Goal: Task Accomplishment & Management: Complete application form

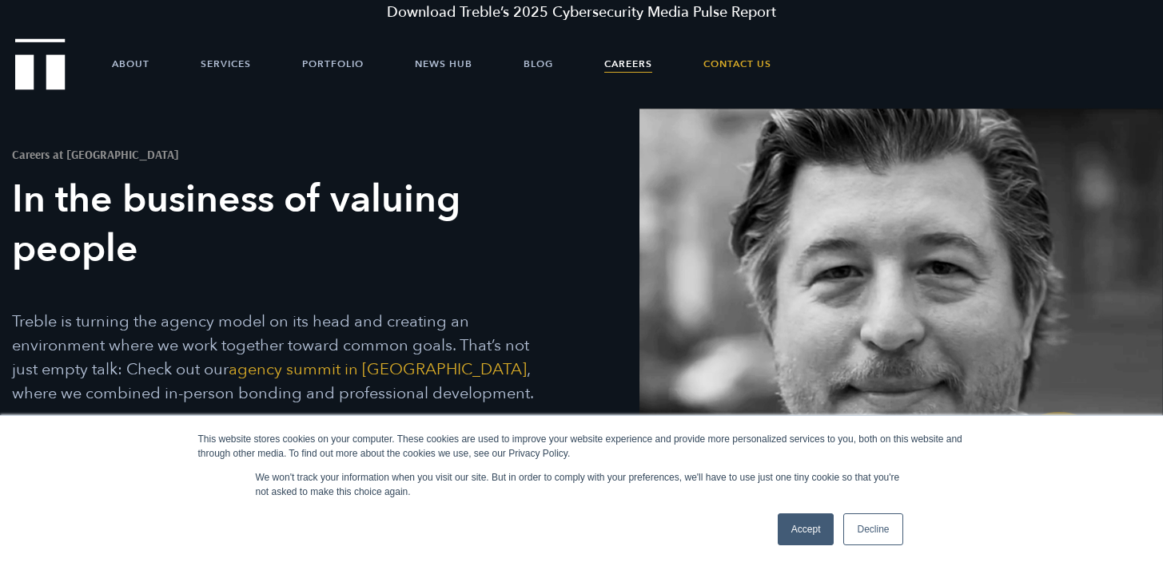
click at [806, 523] on link "Accept" at bounding box center [805, 530] width 57 height 32
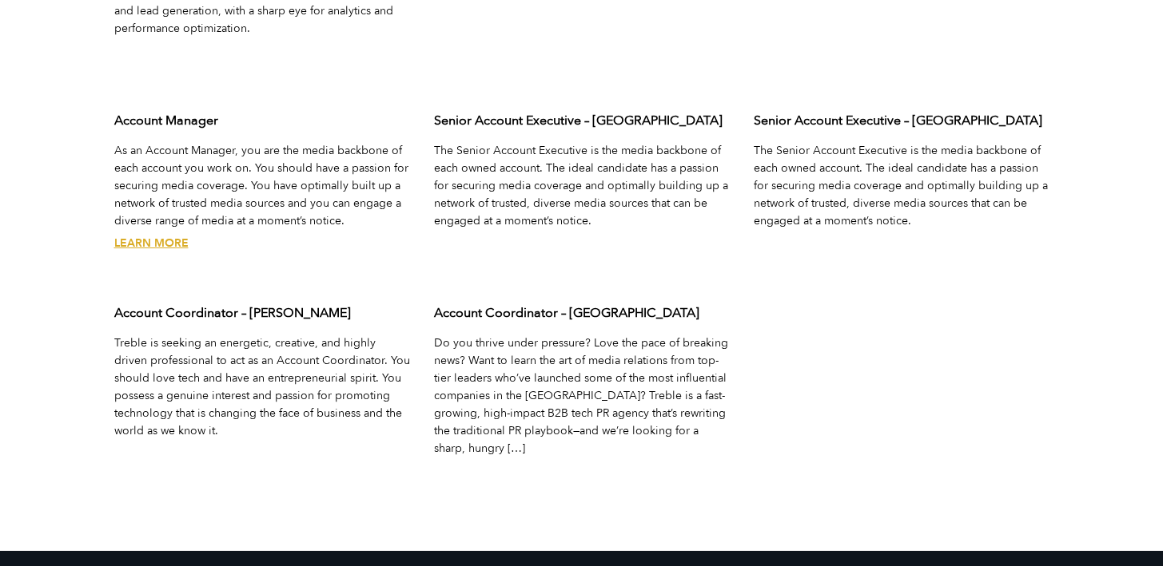
scroll to position [5339, 0]
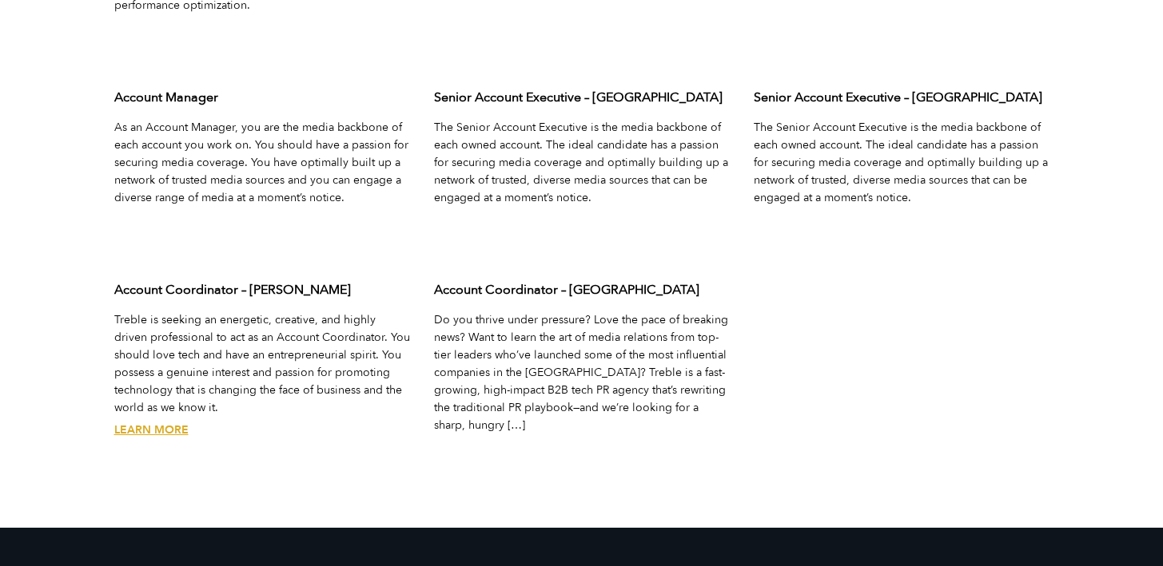
click at [161, 423] on link "Learn More" at bounding box center [151, 430] width 74 height 15
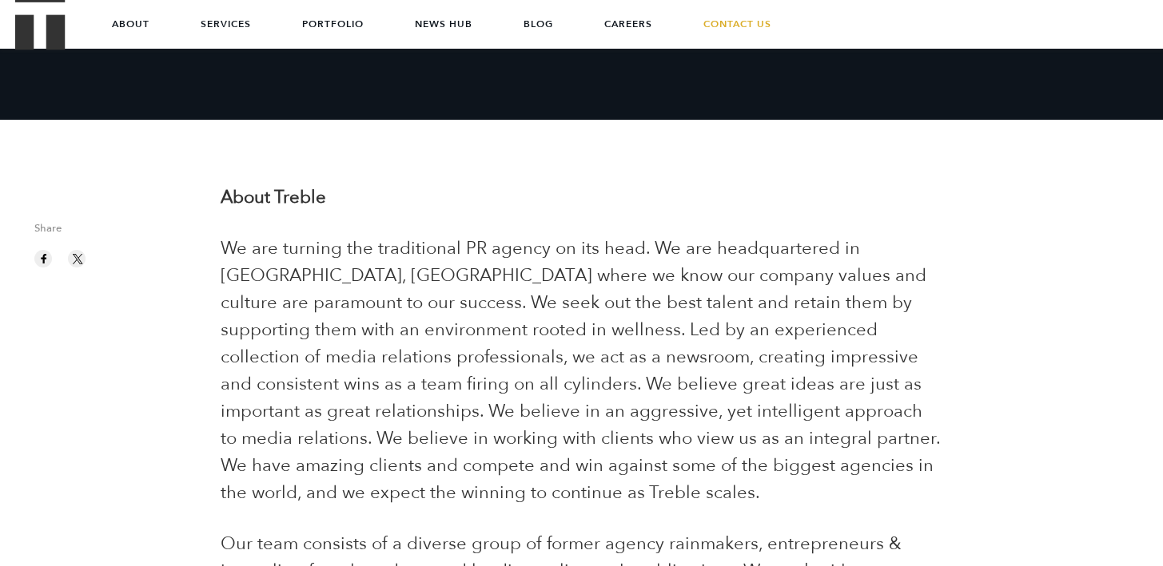
scroll to position [294, 0]
